Goal: Information Seeking & Learning: Learn about a topic

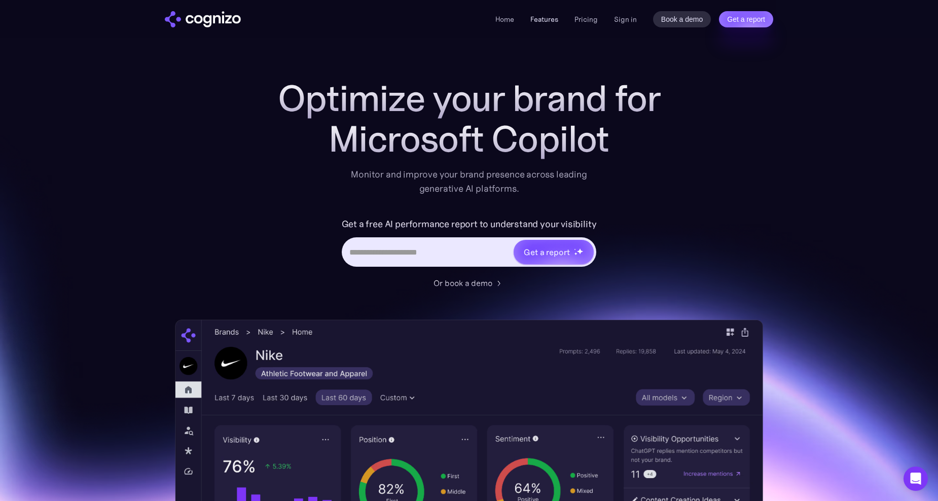
click at [547, 17] on link "Features" at bounding box center [544, 19] width 28 height 9
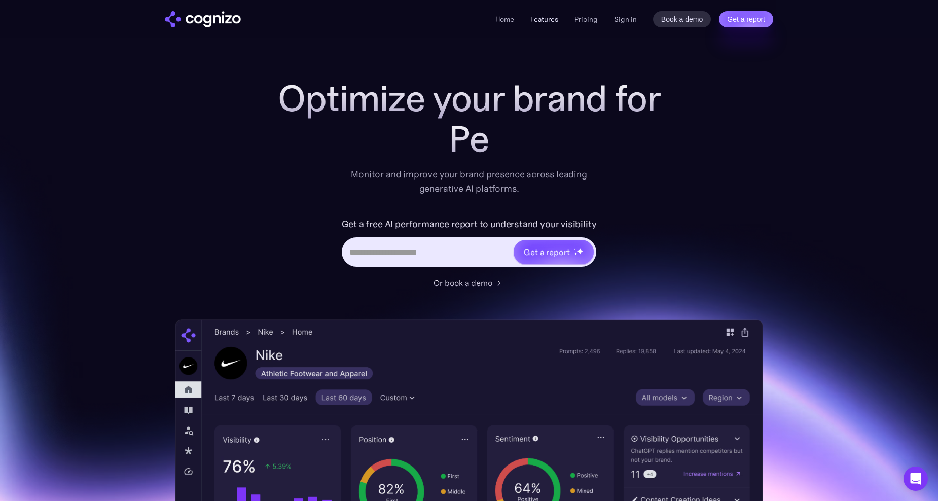
click at [547, 21] on link "Features" at bounding box center [544, 19] width 28 height 9
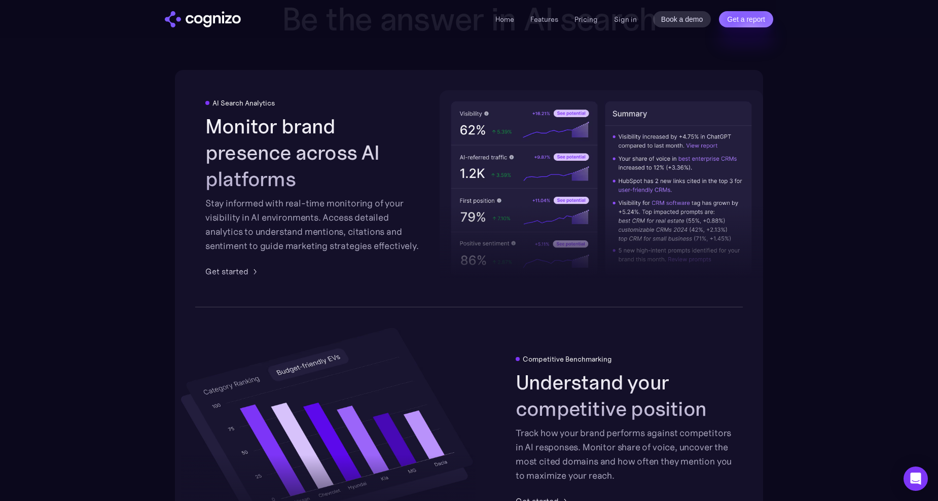
scroll to position [1807, 0]
